Goal: Task Accomplishment & Management: Manage account settings

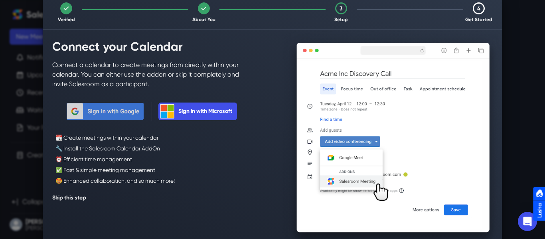
scroll to position [30, 0]
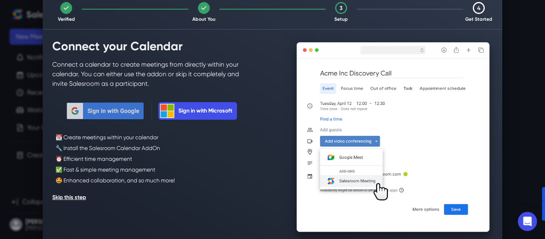
click at [108, 116] on button "Sign in with Google" at bounding box center [105, 110] width 80 height 19
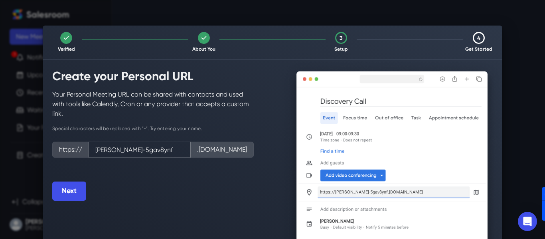
click at [182, 148] on input "allan-aranha-5gav8ynf" at bounding box center [140, 150] width 102 height 16
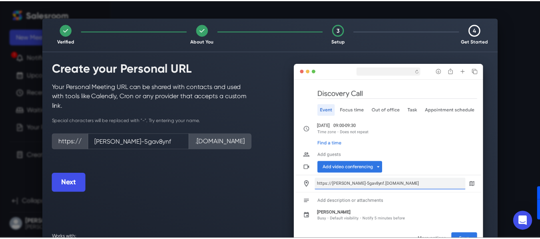
scroll to position [28, 0]
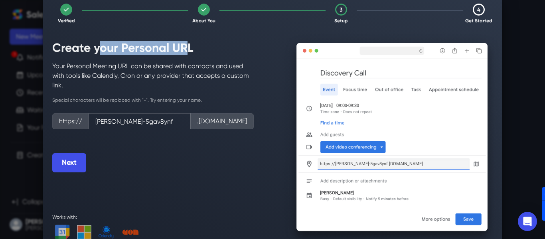
drag, startPoint x: 103, startPoint y: 47, endPoint x: 181, endPoint y: 42, distance: 78.0
click at [181, 42] on h2 "Create your Personal URL" at bounding box center [153, 48] width 202 height 14
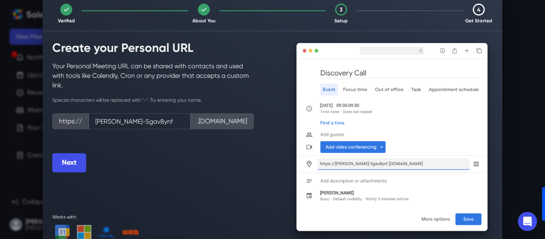
click at [191, 42] on h2 "Create your Personal URL" at bounding box center [153, 48] width 202 height 14
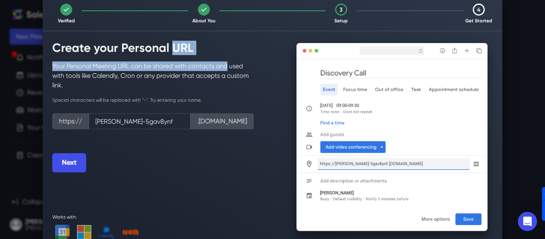
drag, startPoint x: 169, startPoint y: 51, endPoint x: 223, endPoint y: 57, distance: 54.6
click at [223, 57] on div "Create your Personal URL Your Personal Meeting URL can be shared with contacts …" at bounding box center [153, 106] width 221 height 151
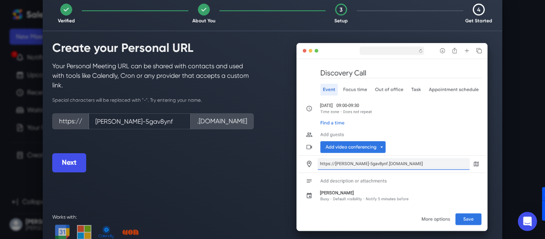
click at [157, 79] on p "Your Personal Meeting URL can be shared with contacts and used with tools like …" at bounding box center [153, 75] width 202 height 29
drag, startPoint x: 166, startPoint y: 124, endPoint x: 91, endPoint y: 119, distance: 75.7
click at [91, 119] on input "allan-aranha-5gav8ynf" at bounding box center [140, 121] width 102 height 16
type input "c"
type input "allanaranhacortex"
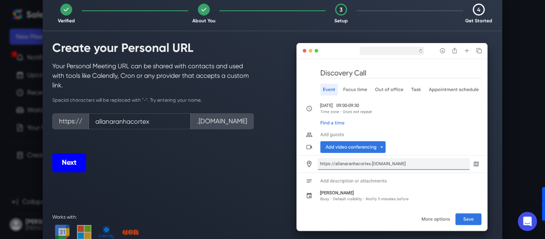
click at [72, 169] on button "Next" at bounding box center [69, 162] width 34 height 19
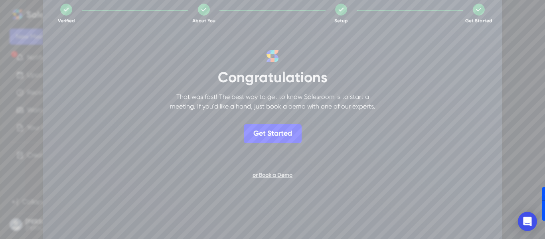
click at [278, 143] on button "Get Started" at bounding box center [273, 133] width 58 height 19
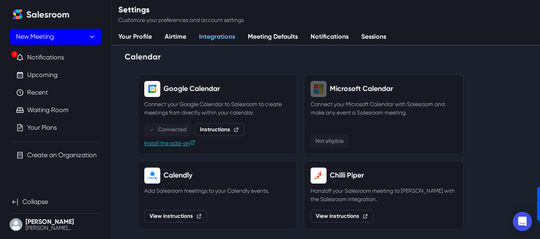
click at [61, 43] on button "New Meeting" at bounding box center [56, 37] width 92 height 16
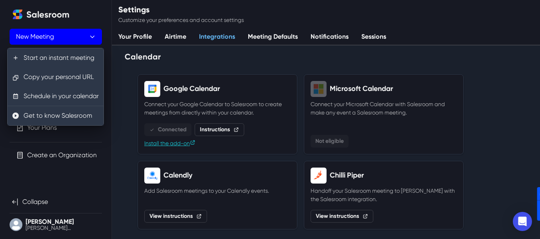
click at [61, 44] on button "New Meeting" at bounding box center [56, 37] width 92 height 16
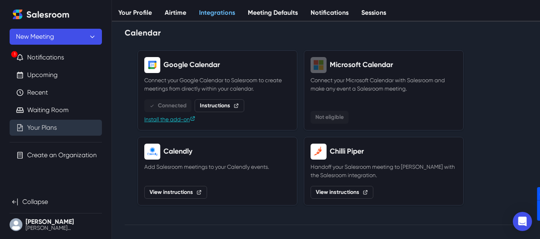
scroll to position [24, 0]
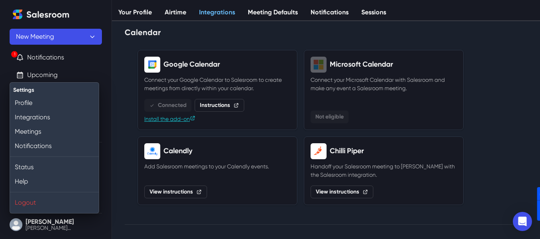
click at [71, 222] on button "[PERSON_NAME] [PERSON_NAME][EMAIL_ADDRESS][DOMAIN_NAME]" at bounding box center [56, 225] width 92 height 16
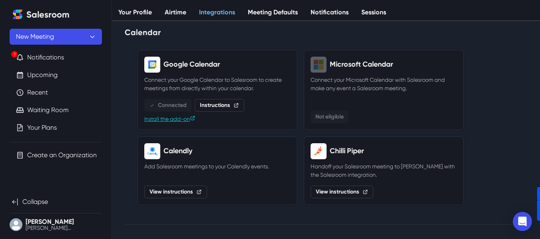
click at [71, 222] on button "[PERSON_NAME] [PERSON_NAME][EMAIL_ADDRESS][DOMAIN_NAME]" at bounding box center [56, 225] width 92 height 16
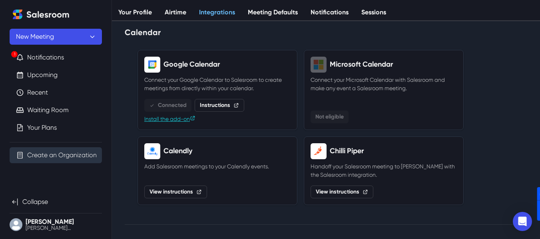
click at [53, 151] on link "Create an Organization" at bounding box center [61, 156] width 69 height 10
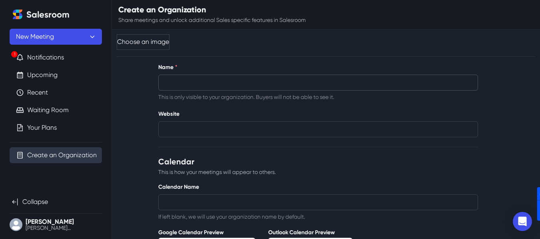
click at [192, 76] on input "Name *" at bounding box center [317, 83] width 319 height 16
type input "Cortex Intelligence"
click at [186, 127] on input "Website" at bounding box center [317, 129] width 319 height 16
click at [207, 117] on label "Website" at bounding box center [315, 114] width 315 height 8
click at [207, 121] on input "Website" at bounding box center [317, 129] width 319 height 16
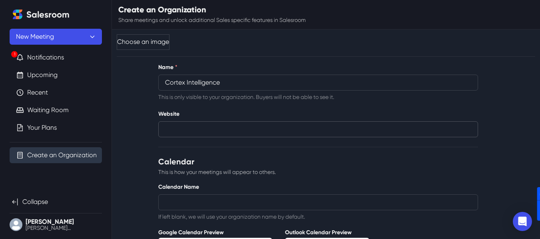
paste input "https://www.cortex-intelligence.com/"
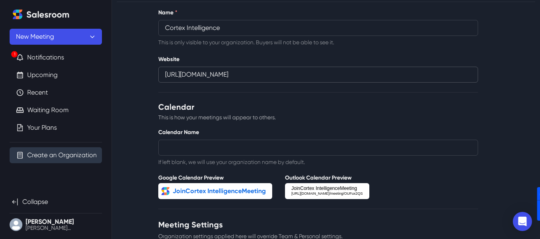
scroll to position [59, 0]
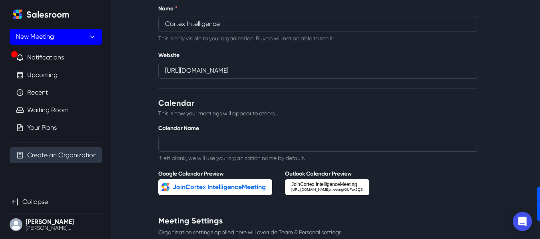
type input "https://www.cortex-intelligence.com/"
click at [77, 44] on button "New Meeting" at bounding box center [56, 37] width 92 height 16
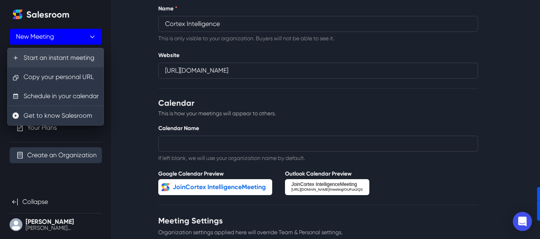
click at [79, 42] on button "New Meeting" at bounding box center [56, 37] width 92 height 16
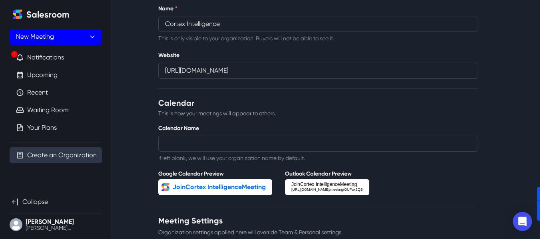
click at [79, 42] on button "New Meeting" at bounding box center [56, 37] width 92 height 16
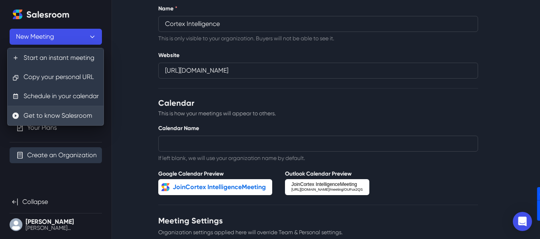
click at [64, 112] on button "Get to know Salesroom" at bounding box center [56, 115] width 96 height 19
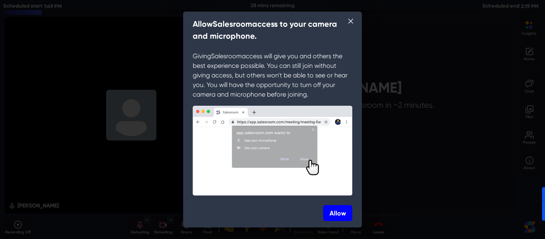
click at [342, 211] on button "Allow" at bounding box center [337, 213] width 29 height 16
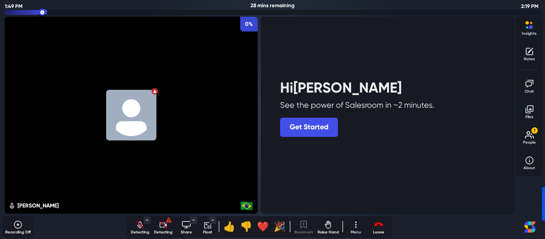
select select "default"
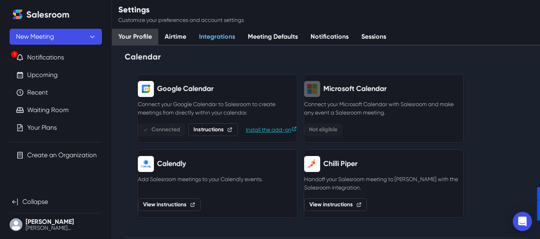
click at [139, 39] on link "Your Profile" at bounding box center [135, 37] width 46 height 17
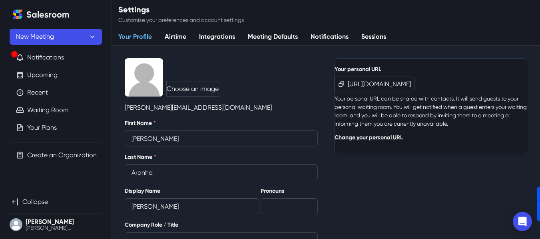
click at [181, 33] on link "Airtime" at bounding box center [175, 37] width 34 height 17
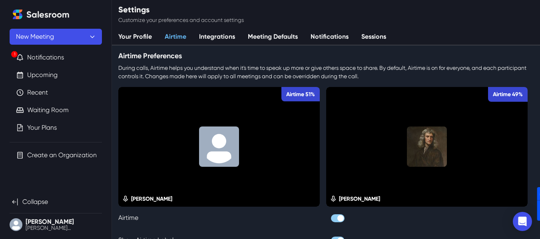
click at [216, 36] on link "Integrations" at bounding box center [216, 37] width 49 height 17
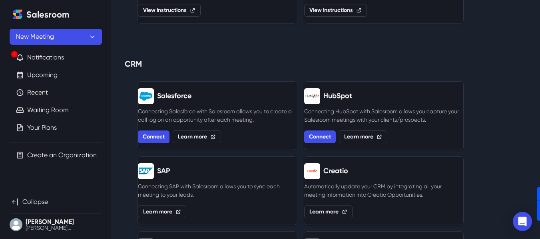
scroll to position [196, 0]
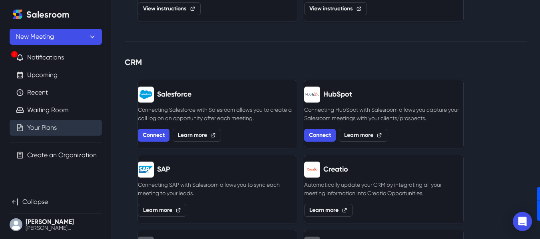
click at [38, 129] on link "Your Plans" at bounding box center [42, 128] width 30 height 10
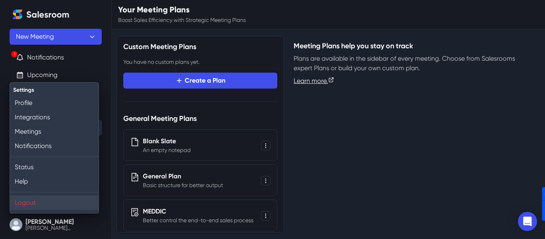
click at [51, 201] on button "Logout" at bounding box center [54, 203] width 89 height 14
